Goal: Task Accomplishment & Management: Manage account settings

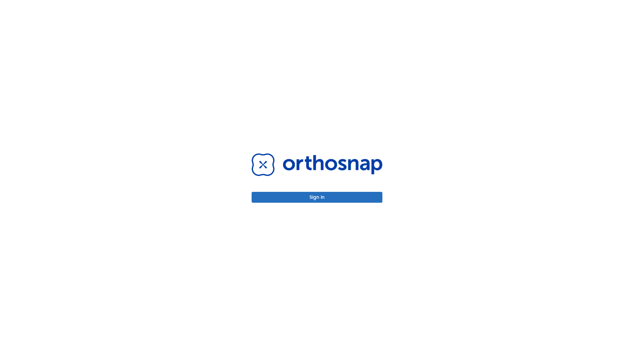
click at [317, 197] on button "Sign in" at bounding box center [316, 197] width 131 height 11
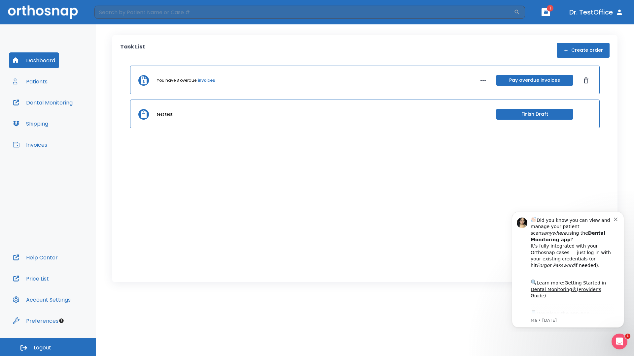
click at [48, 347] on span "Logout" at bounding box center [42, 348] width 17 height 7
